Goal: Task Accomplishment & Management: Manage account settings

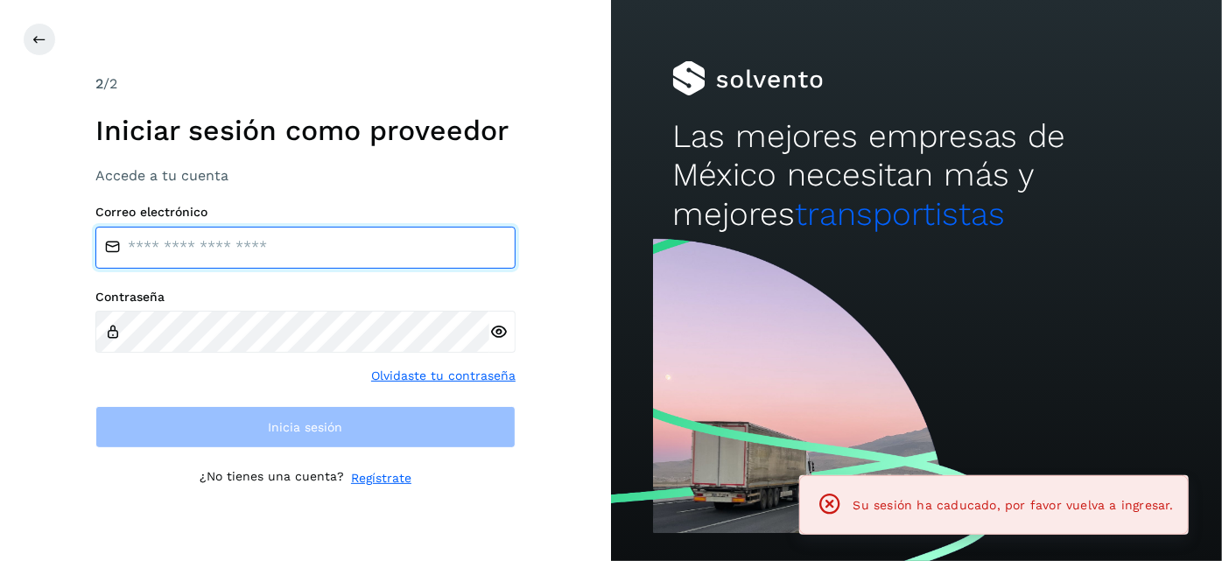
type input "**********"
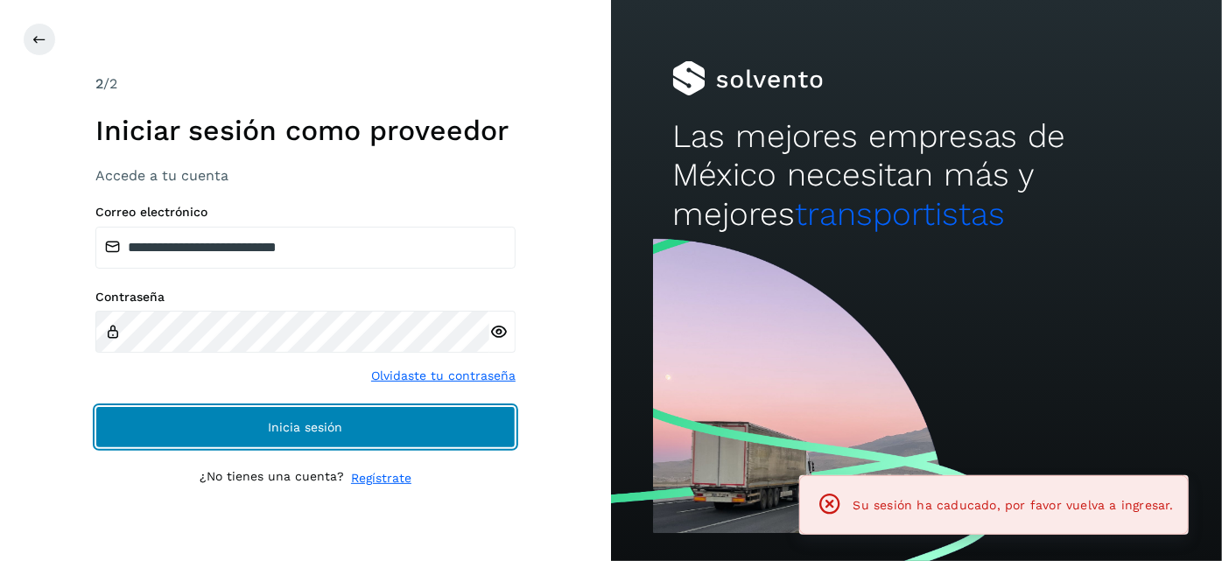
click at [420, 440] on button "Inicia sesión" at bounding box center [305, 427] width 420 height 42
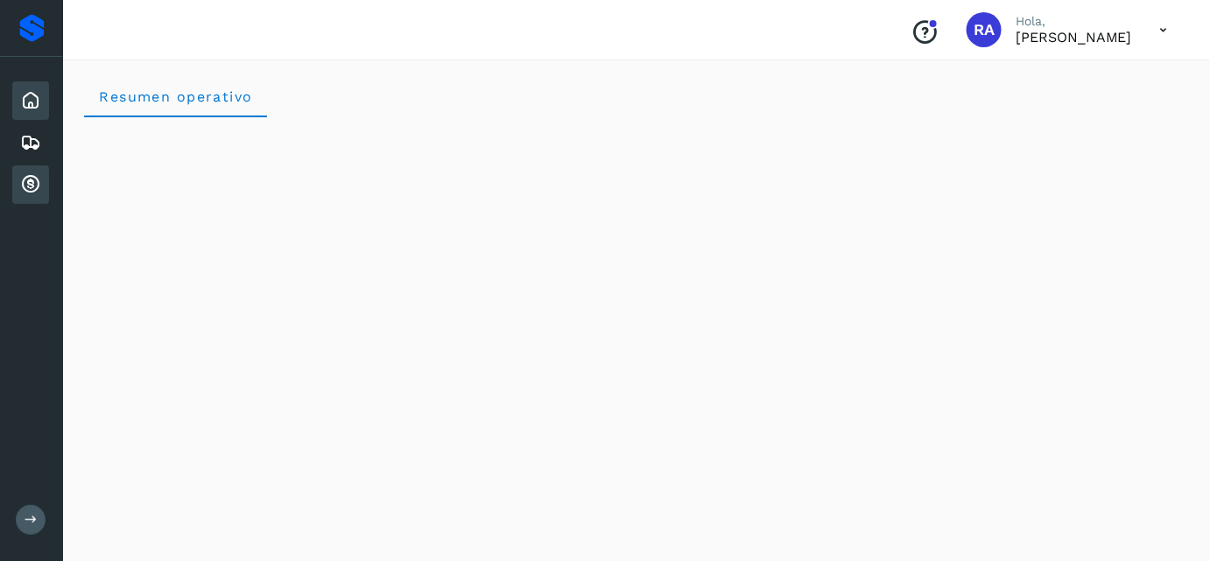
click at [28, 179] on icon at bounding box center [30, 184] width 21 height 21
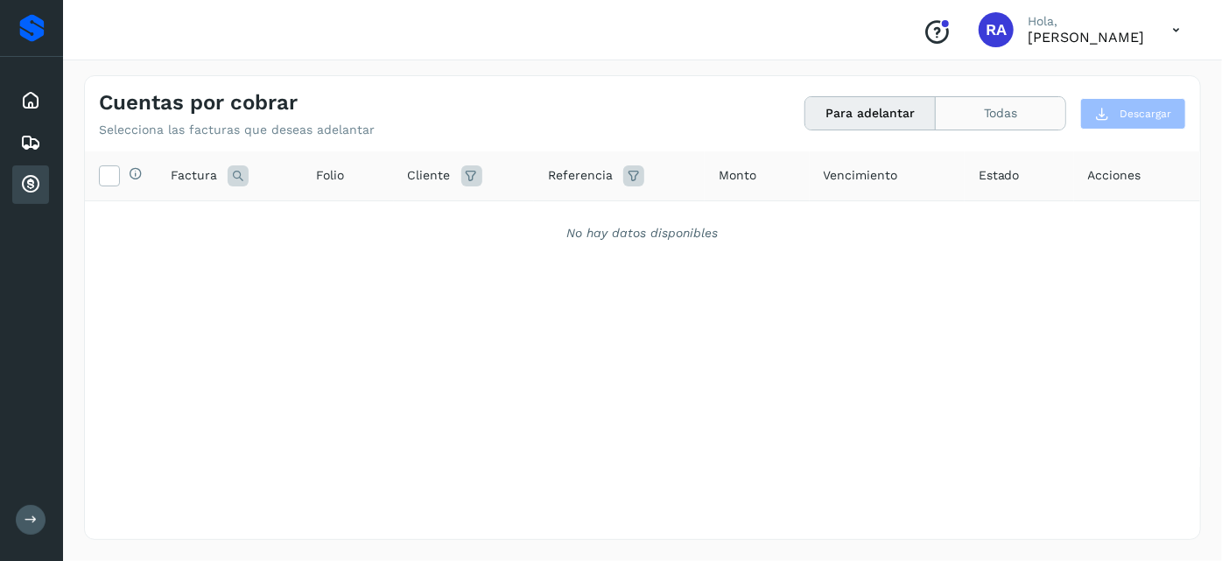
click at [1016, 115] on button "Todas" at bounding box center [1001, 113] width 130 height 32
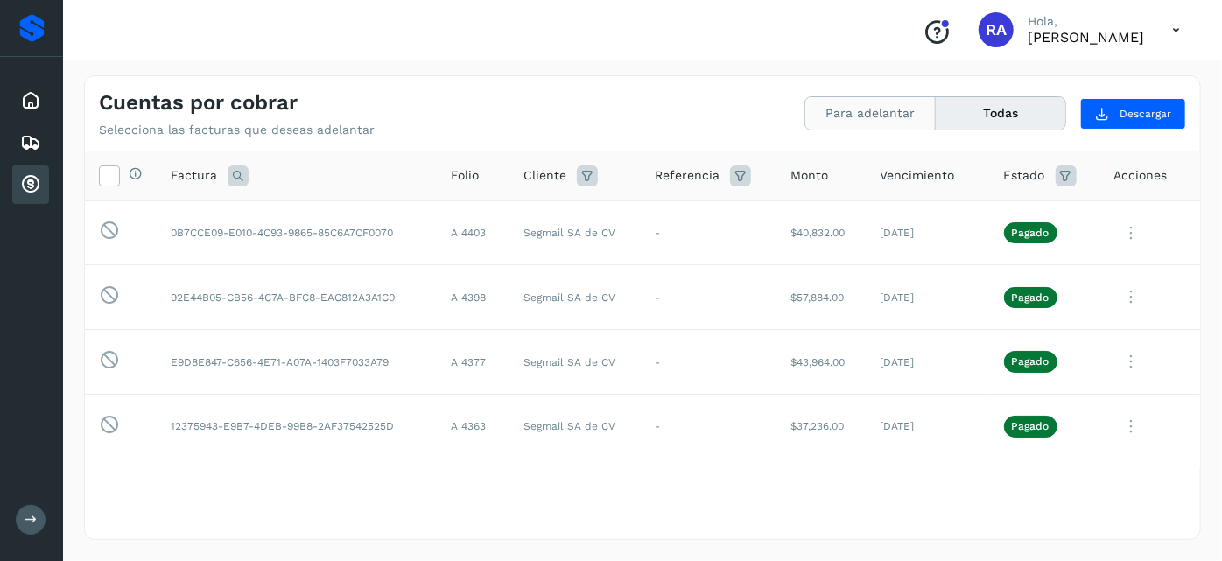
click at [896, 114] on button "Para adelantar" at bounding box center [871, 113] width 130 height 32
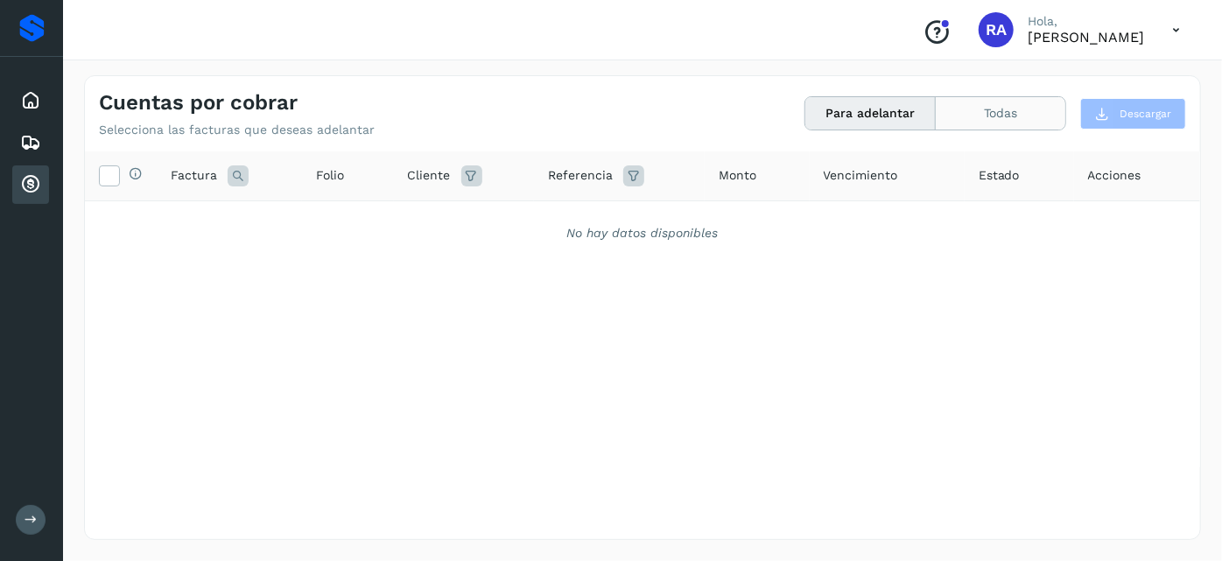
click at [1010, 114] on button "Todas" at bounding box center [1001, 113] width 130 height 32
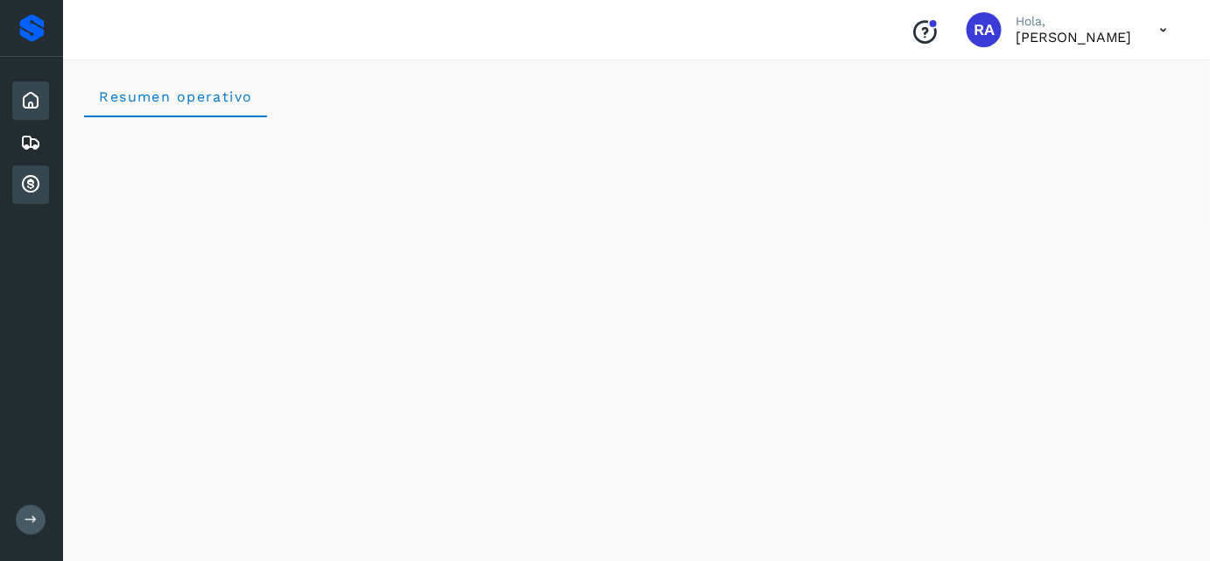
click at [35, 179] on icon at bounding box center [30, 184] width 21 height 21
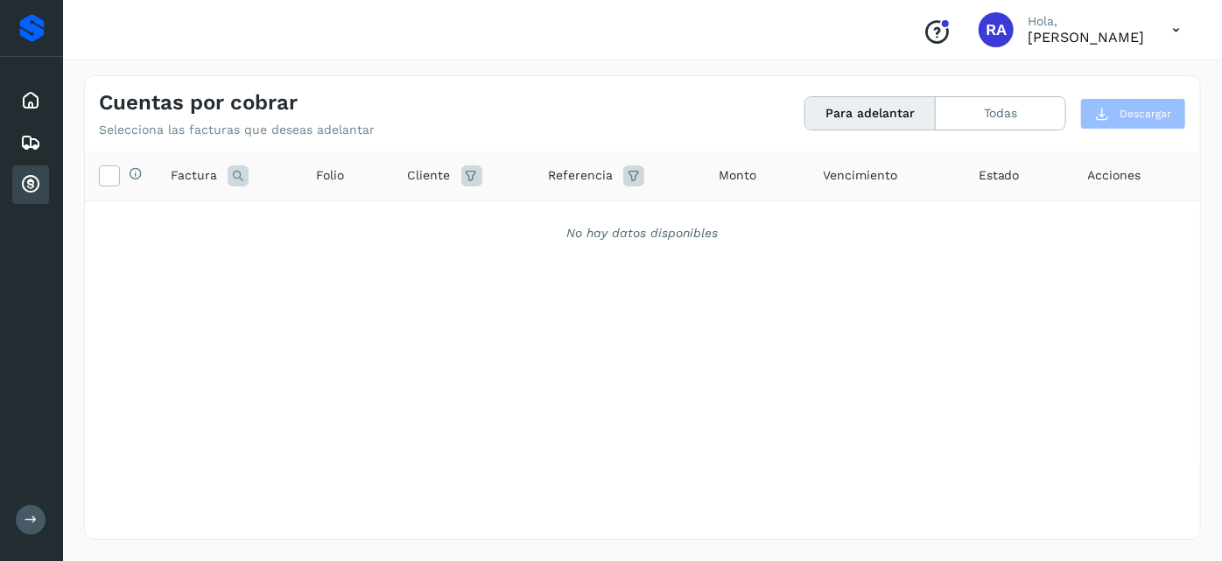
click at [897, 118] on button "Para adelantar" at bounding box center [871, 113] width 130 height 32
click at [1017, 122] on button "Todas" at bounding box center [1001, 113] width 130 height 32
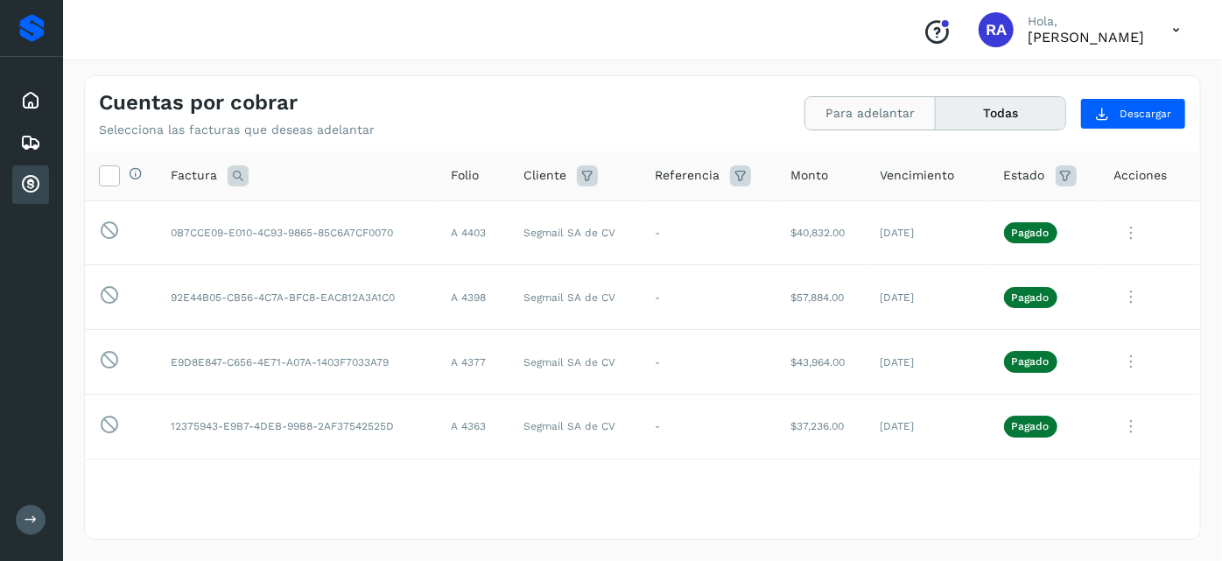
click at [870, 121] on button "Para adelantar" at bounding box center [871, 113] width 130 height 32
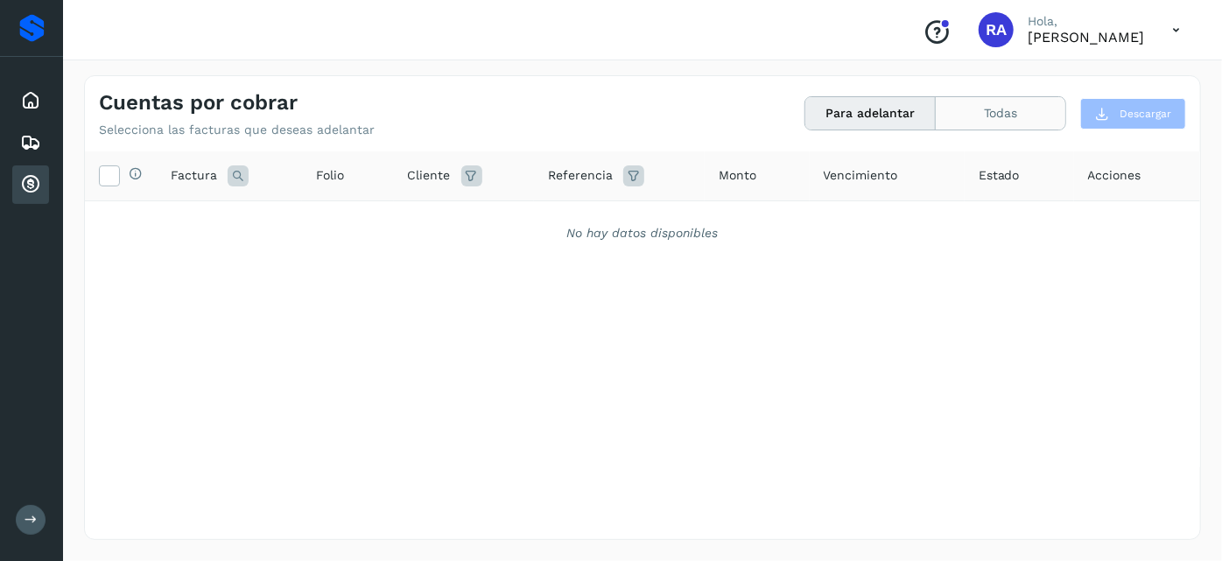
click at [1011, 119] on button "Todas" at bounding box center [1001, 113] width 130 height 32
